Goal: Transaction & Acquisition: Purchase product/service

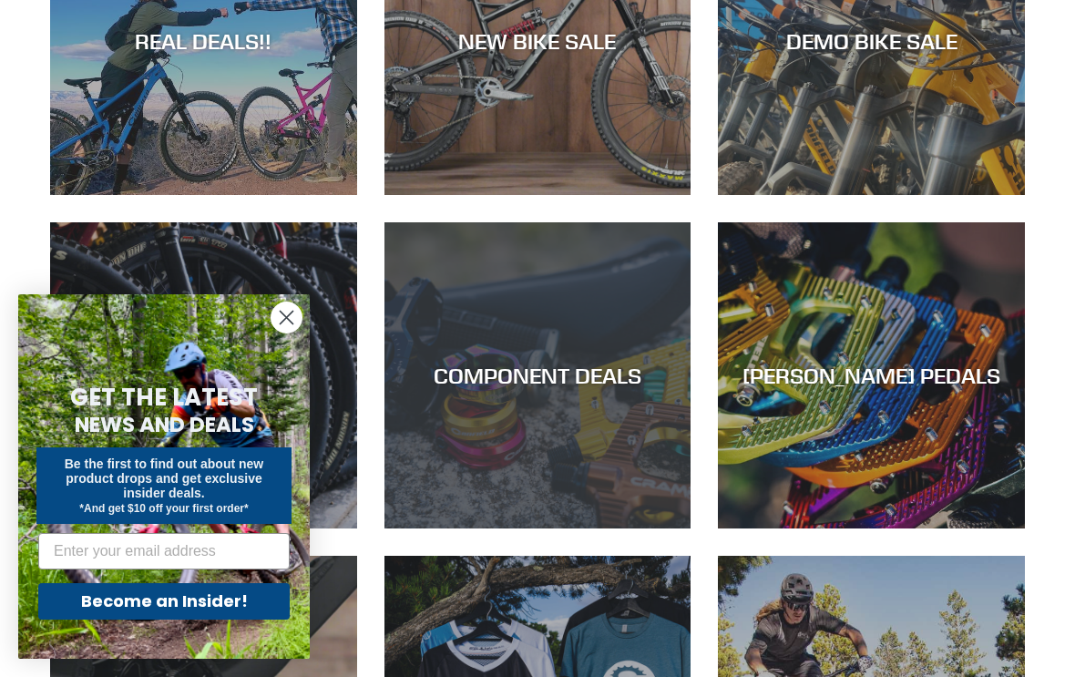
scroll to position [782, 0]
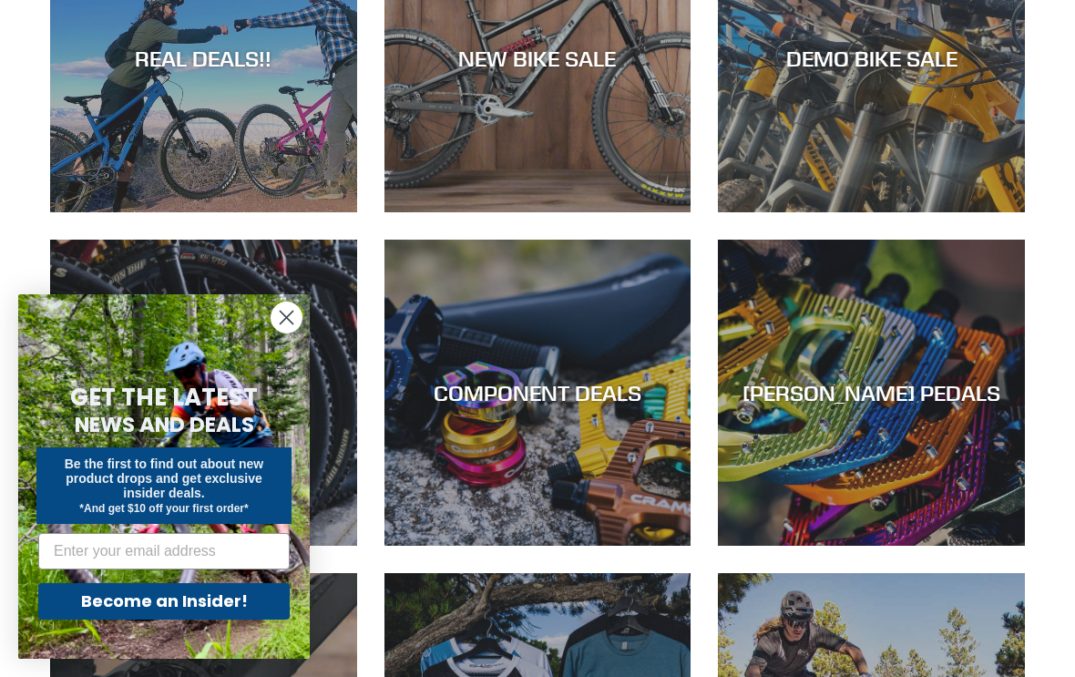
click at [293, 313] on circle "Close dialog" at bounding box center [287, 317] width 30 height 30
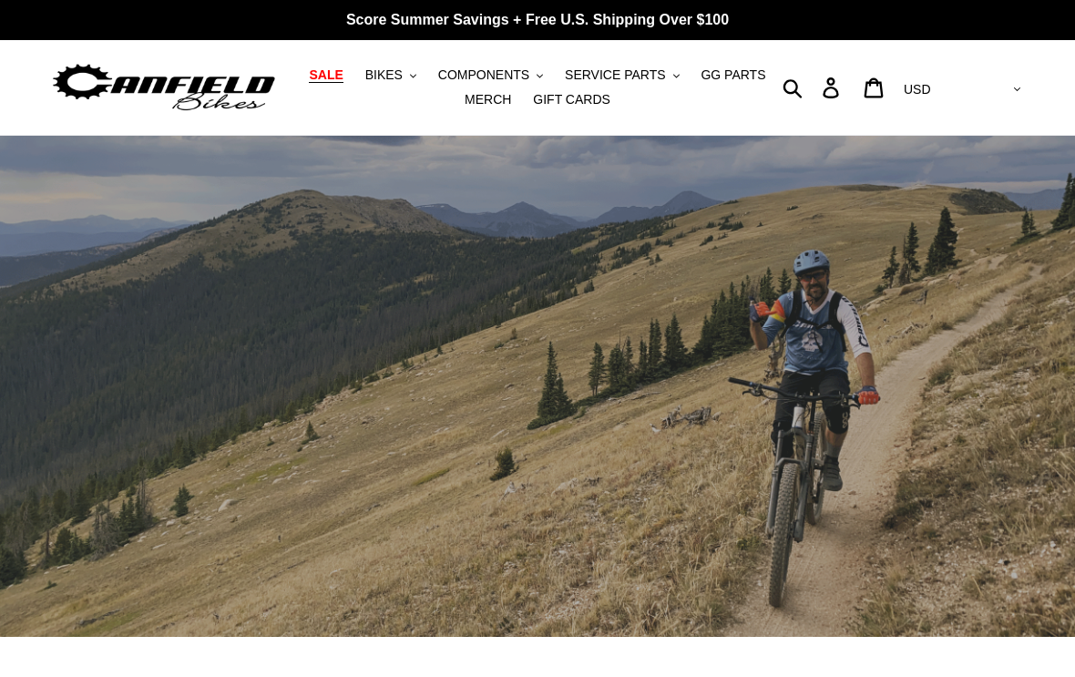
scroll to position [0, 0]
click at [333, 79] on span "SALE" at bounding box center [326, 74] width 34 height 15
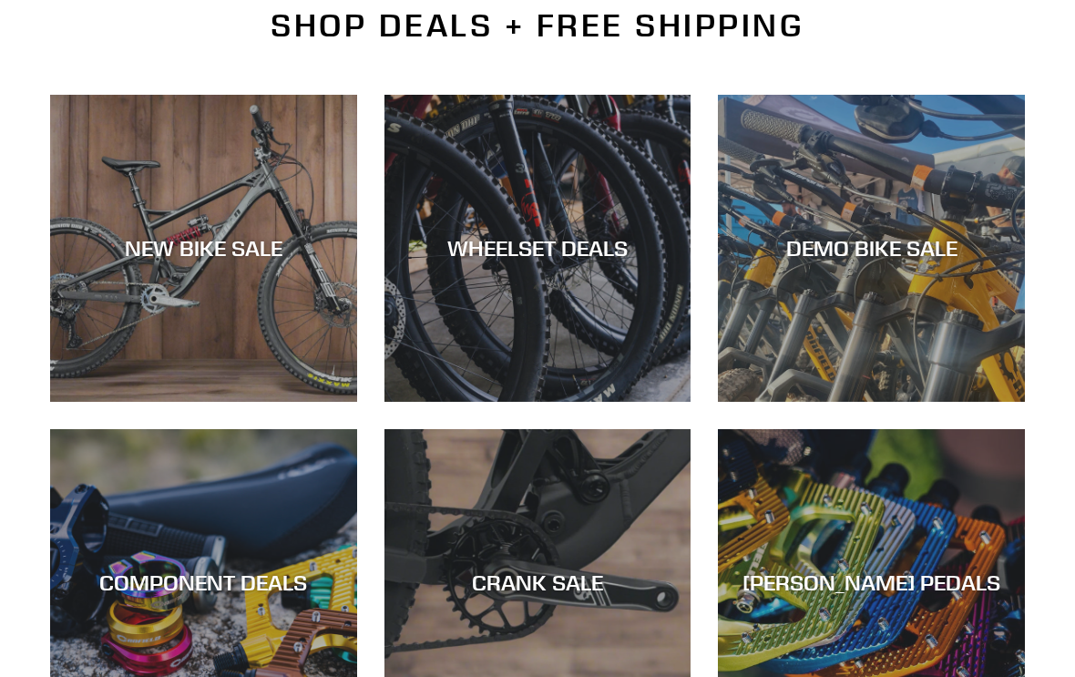
scroll to position [458, 0]
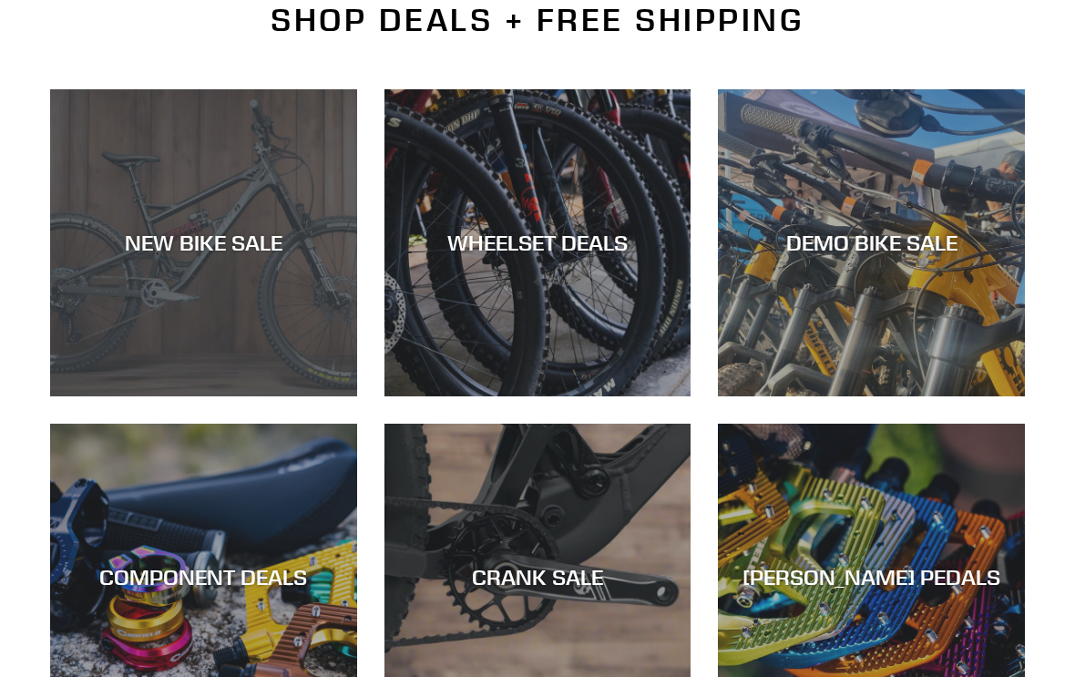
click at [287, 249] on div "NEW BIKE SALE" at bounding box center [203, 243] width 307 height 26
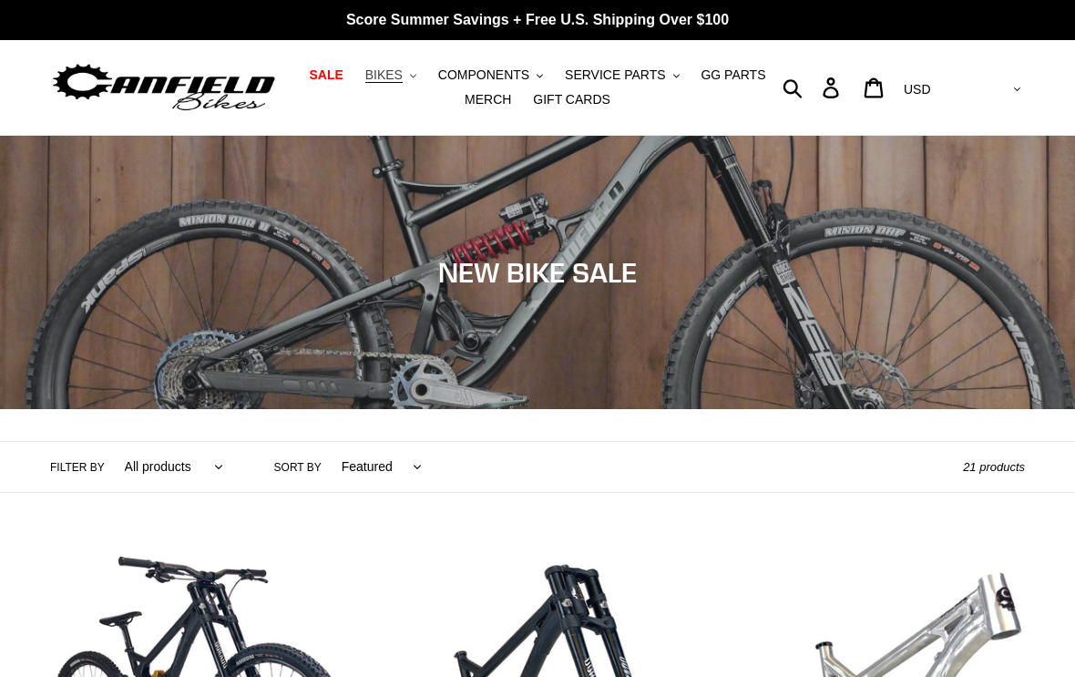
click at [414, 74] on icon ".cls-1{fill:#231f20}" at bounding box center [413, 76] width 6 height 6
